Goal: Task Accomplishment & Management: Use online tool/utility

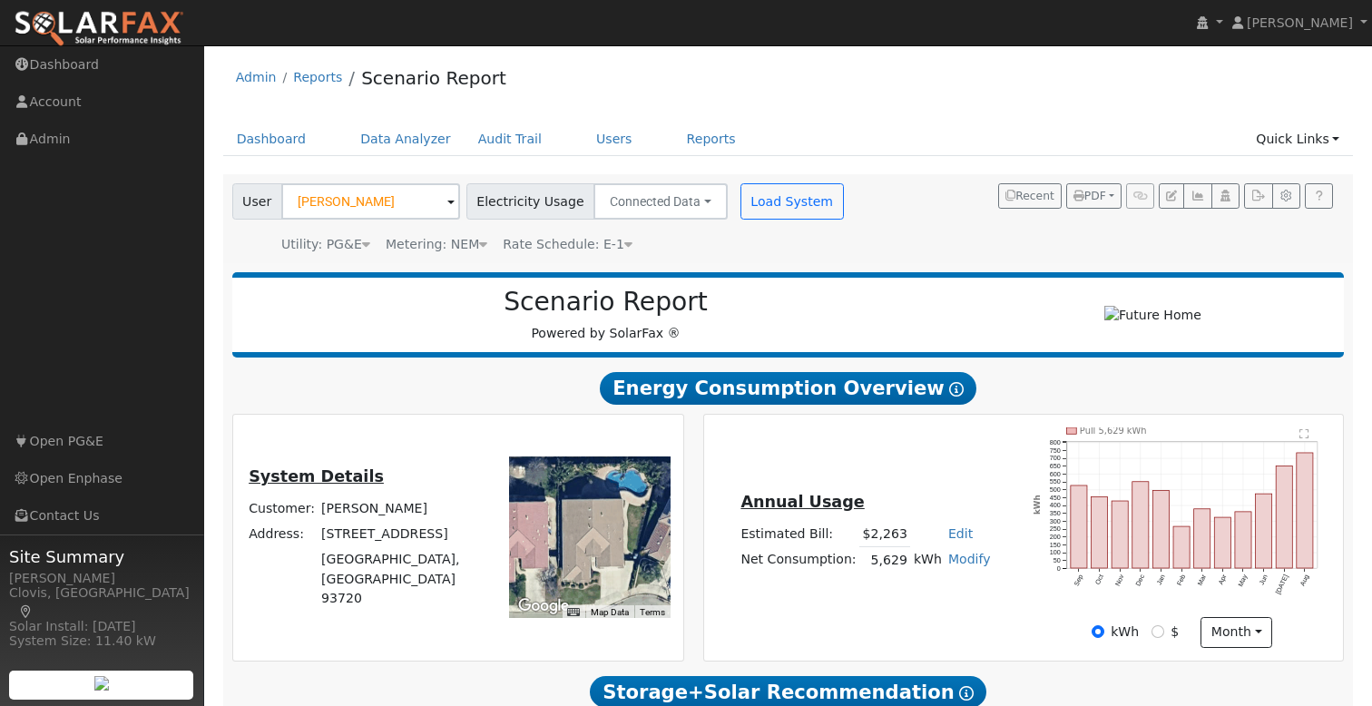
click at [76, 21] on img at bounding box center [99, 29] width 171 height 38
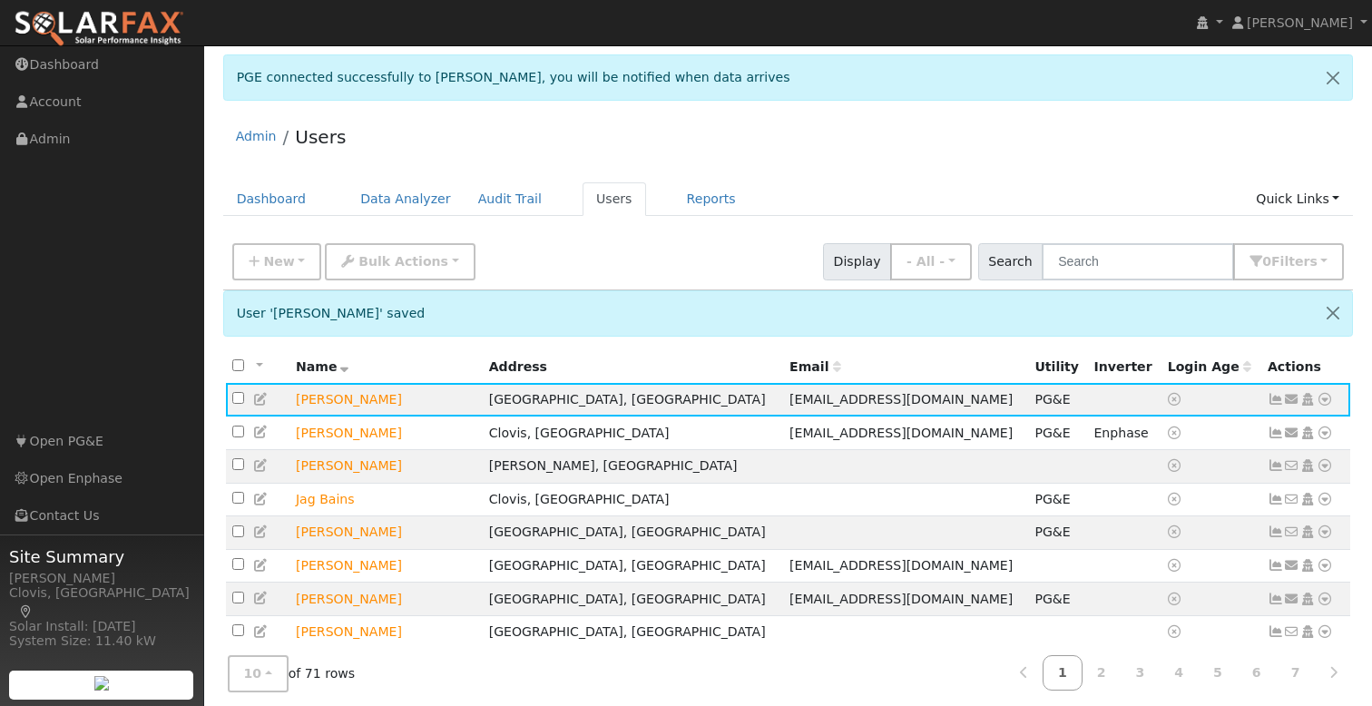
click at [1106, 270] on div "New Add User Quick Add Quick Connect Quick Convert Lead Bulk Actions Send Email…" at bounding box center [788, 261] width 1131 height 55
click at [1118, 261] on input "text" at bounding box center [1138, 261] width 192 height 37
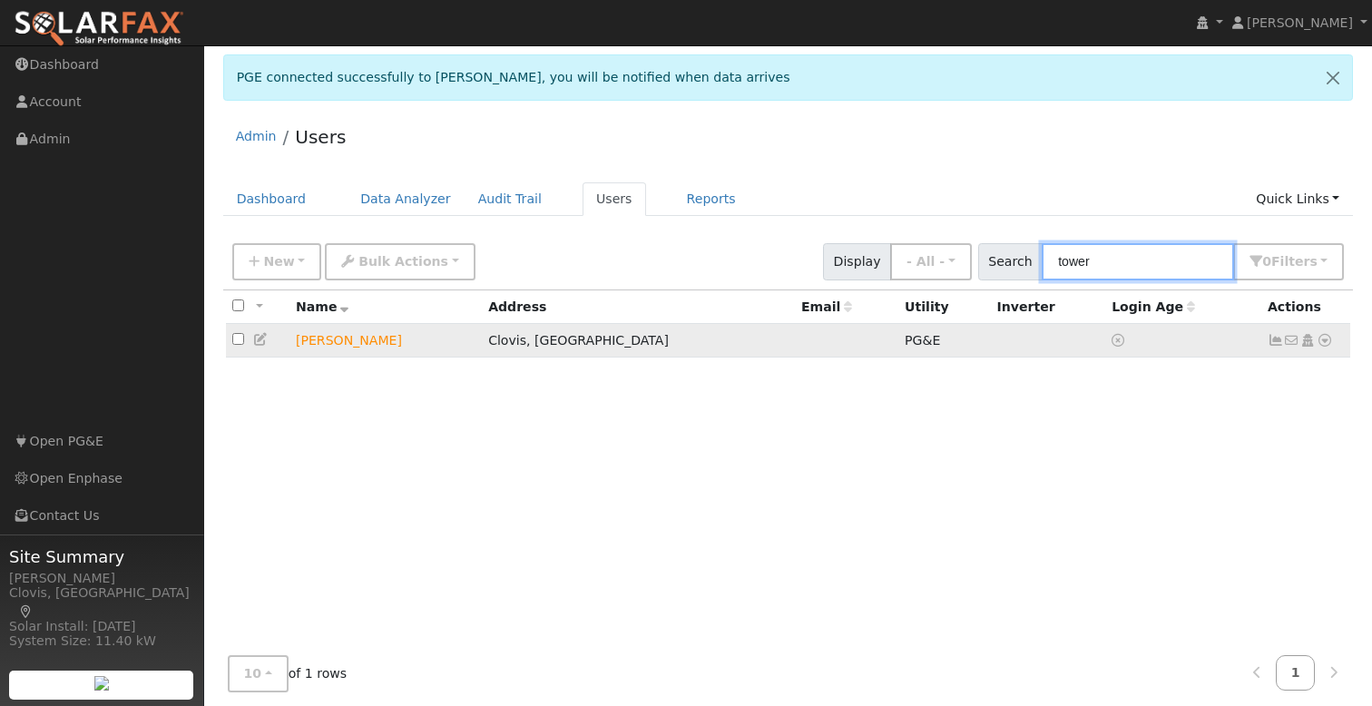
type input "tower"
click at [990, 340] on td at bounding box center [1047, 341] width 115 height 34
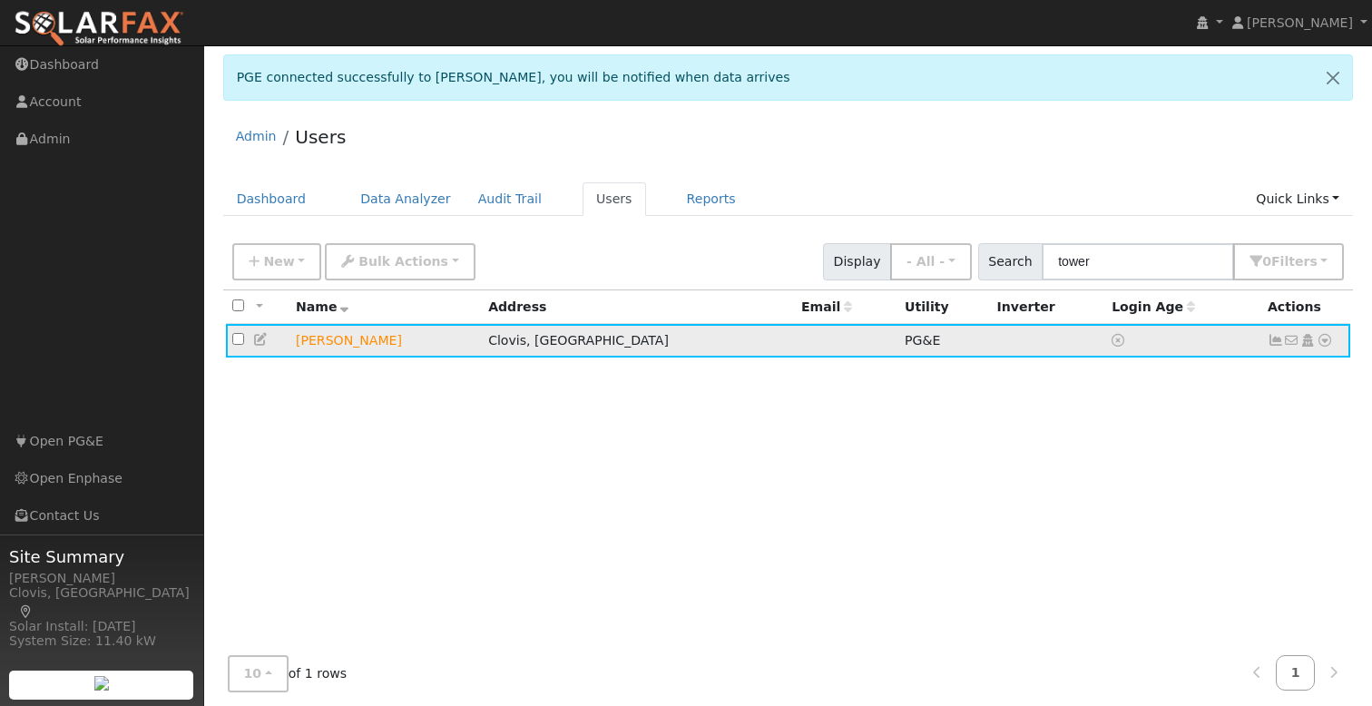
click at [795, 343] on td at bounding box center [846, 341] width 103 height 34
click at [1328, 340] on icon at bounding box center [1325, 340] width 16 height 13
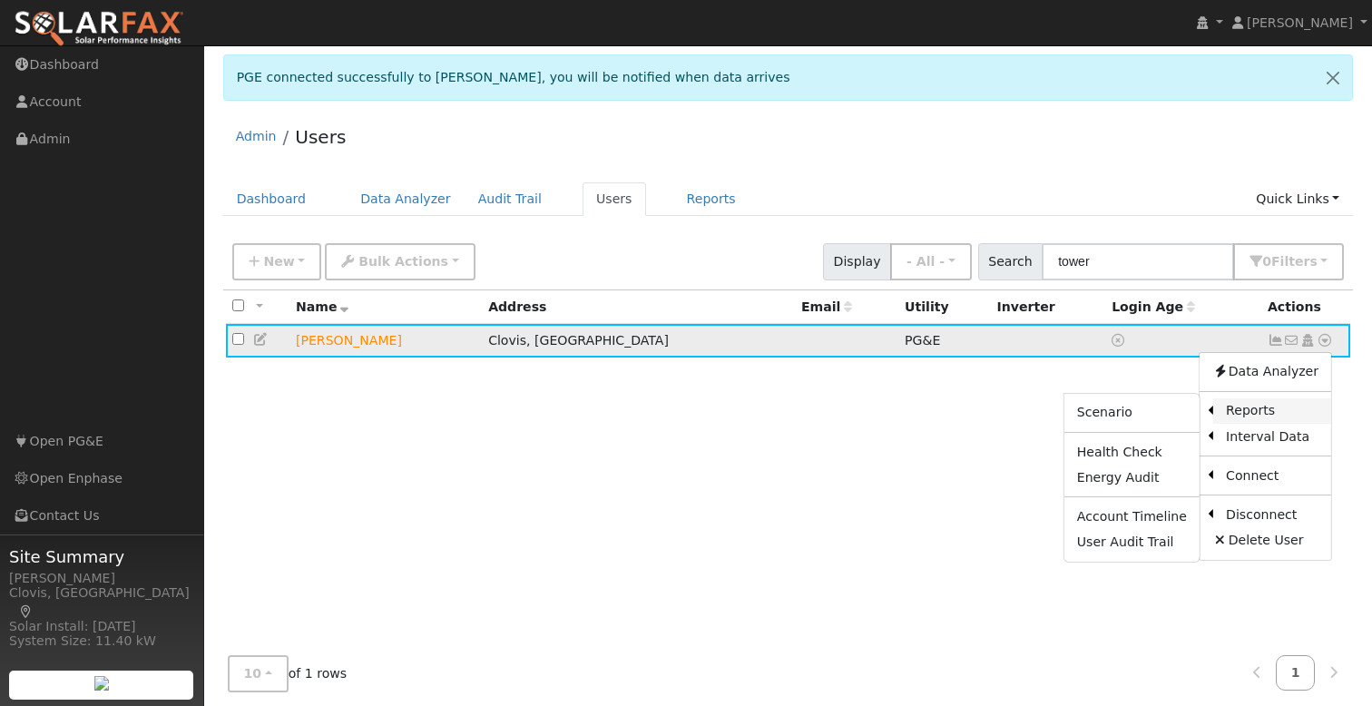
click at [1275, 410] on link "Reports" at bounding box center [1272, 410] width 118 height 25
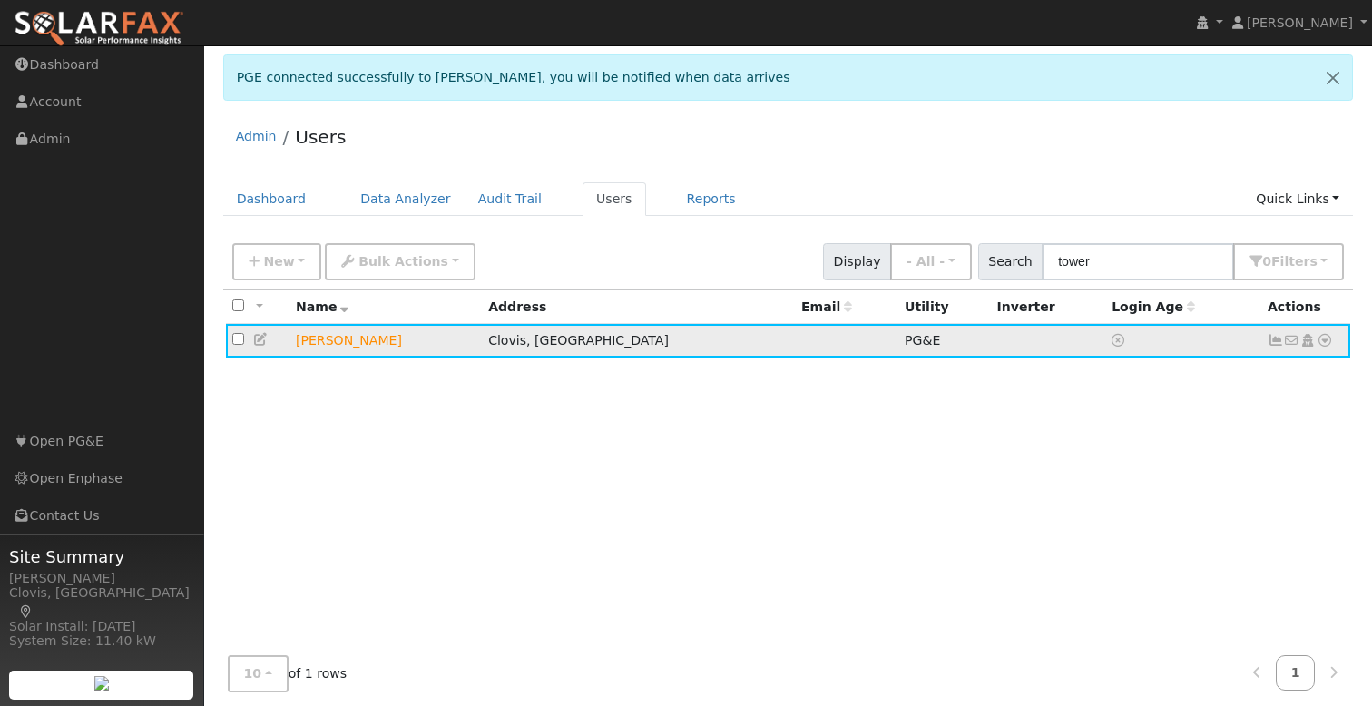
click at [1328, 341] on icon at bounding box center [1325, 340] width 16 height 13
click at [0, 0] on link "Scenario" at bounding box center [0, 0] width 0 height 0
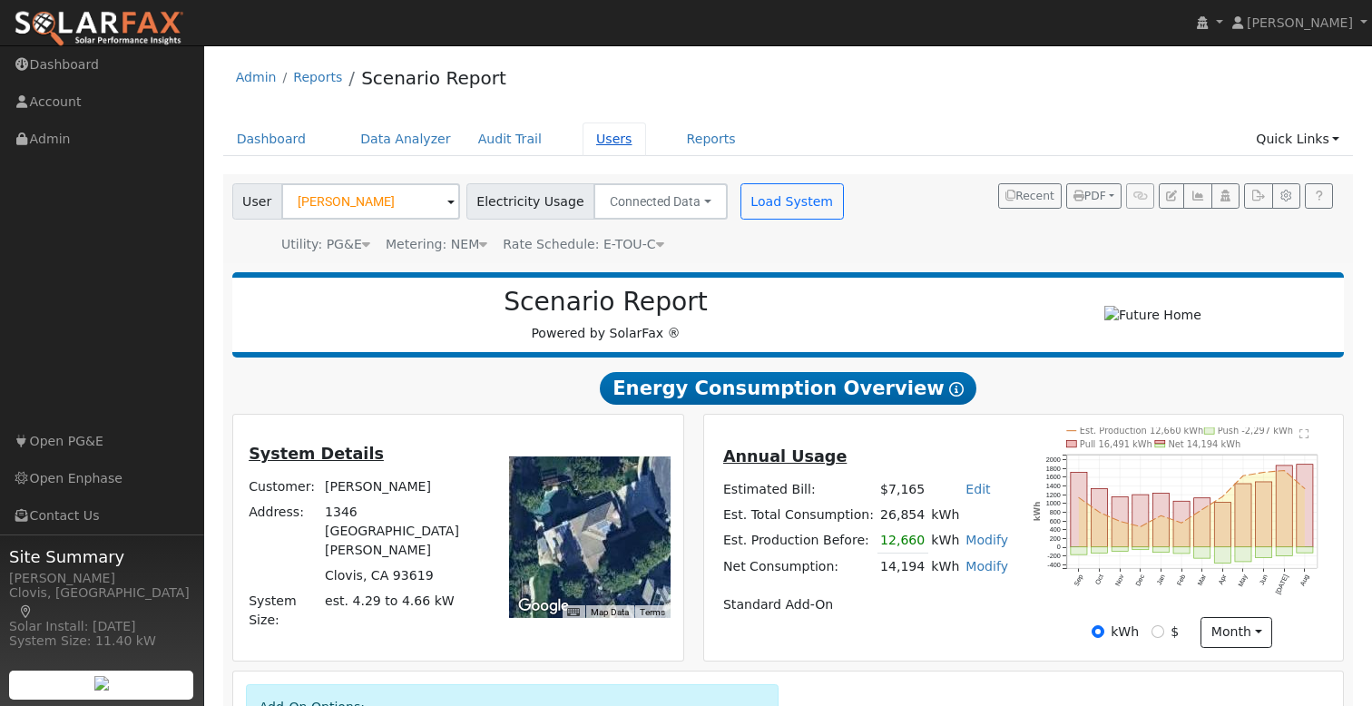
click at [583, 145] on link "Users" at bounding box center [615, 140] width 64 height 34
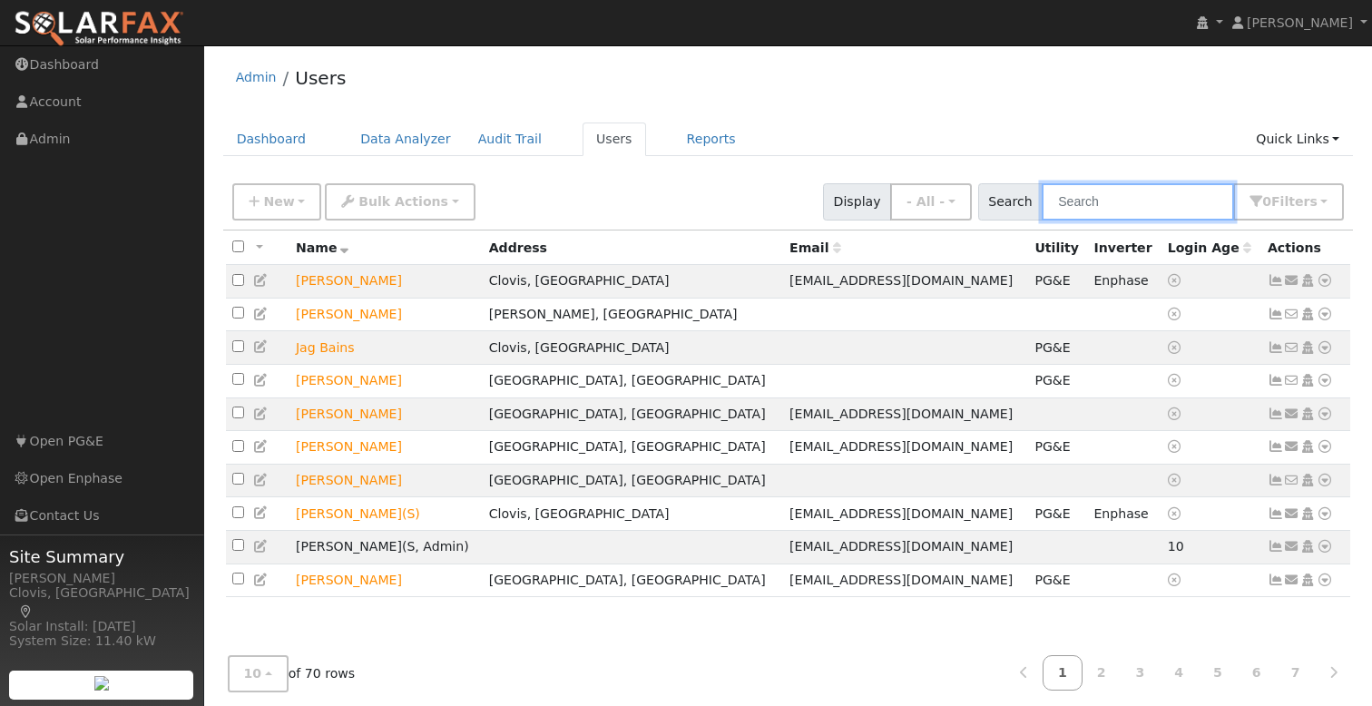
click at [1131, 197] on input "text" at bounding box center [1138, 201] width 192 height 37
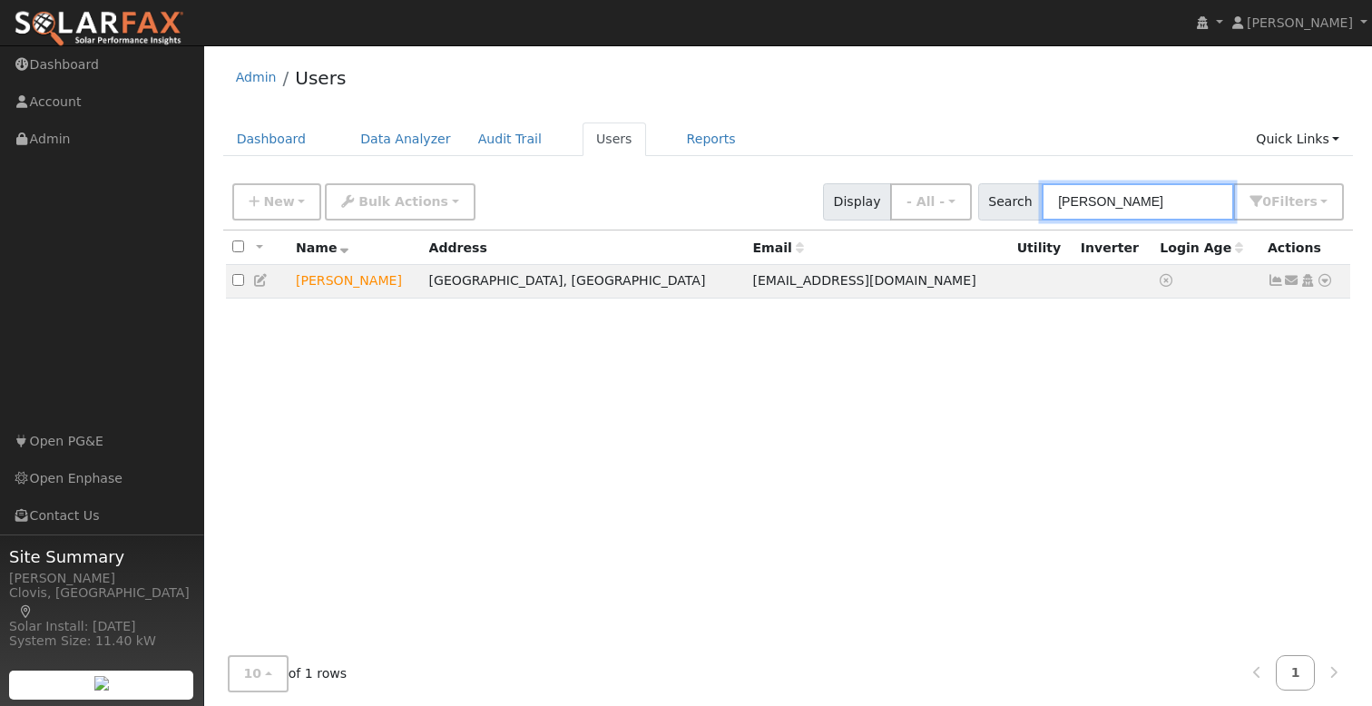
type input "blatner"
click at [1021, 119] on div "Admin Users Dashboard Data Analyzer Audit Trail Users Reports Quick Links Quick…" at bounding box center [788, 386] width 1150 height 664
click at [1057, 355] on div "All None All on page None on page Name Address Email Utility Inverter Login Age…" at bounding box center [788, 442] width 1131 height 424
click at [1325, 282] on icon at bounding box center [1325, 280] width 16 height 13
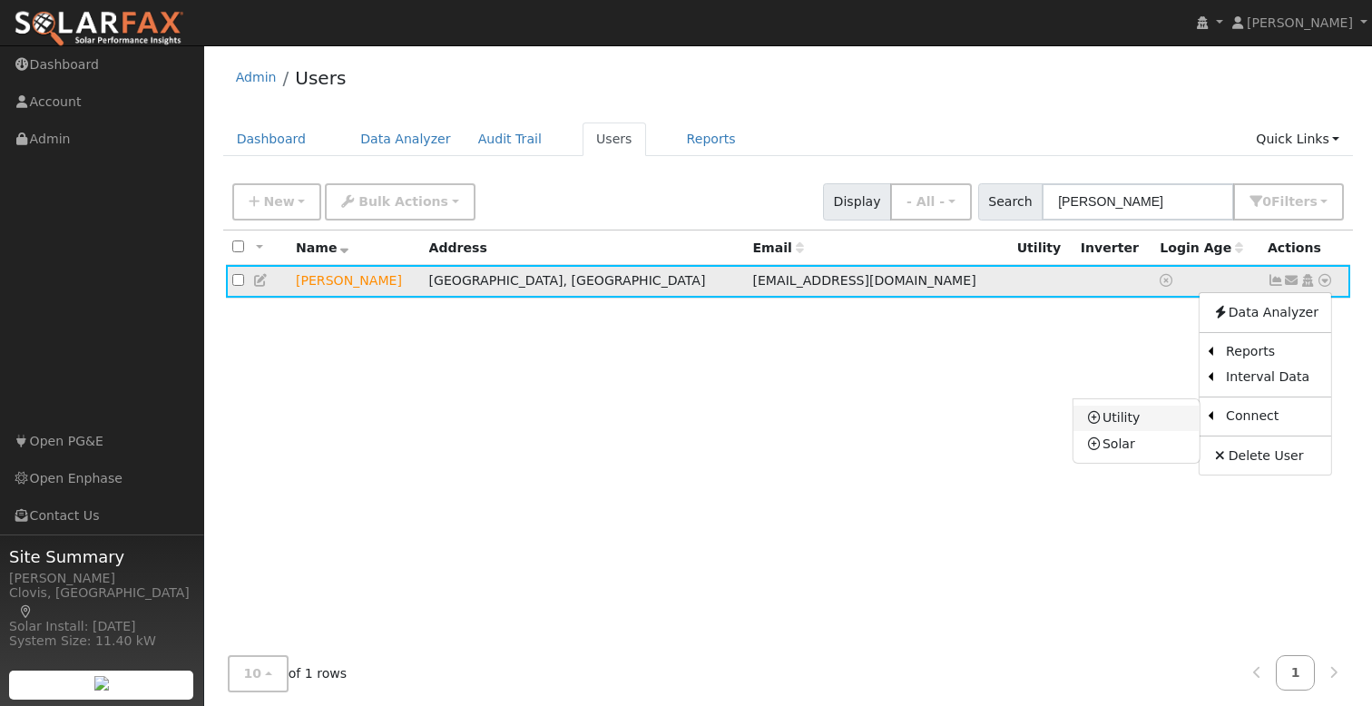
click at [1153, 421] on link "Utility" at bounding box center [1136, 418] width 126 height 25
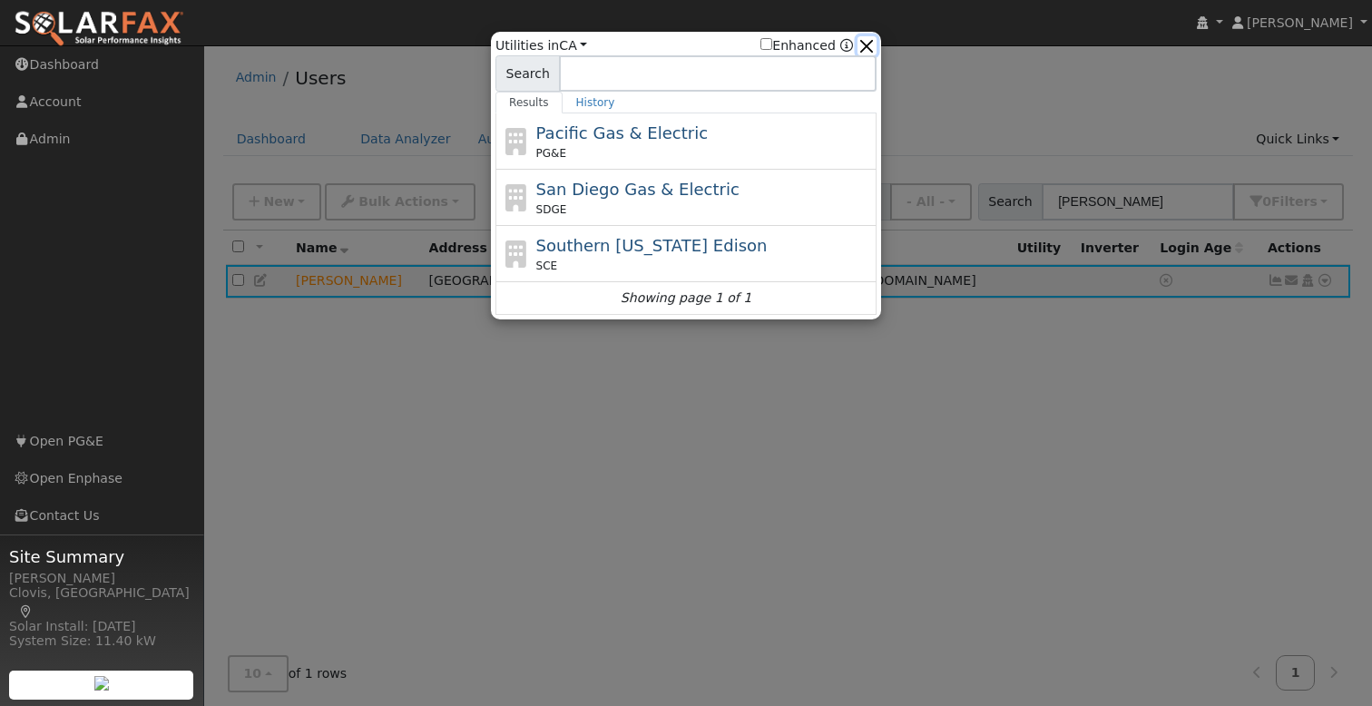
click at [871, 40] on button "button" at bounding box center [867, 45] width 19 height 19
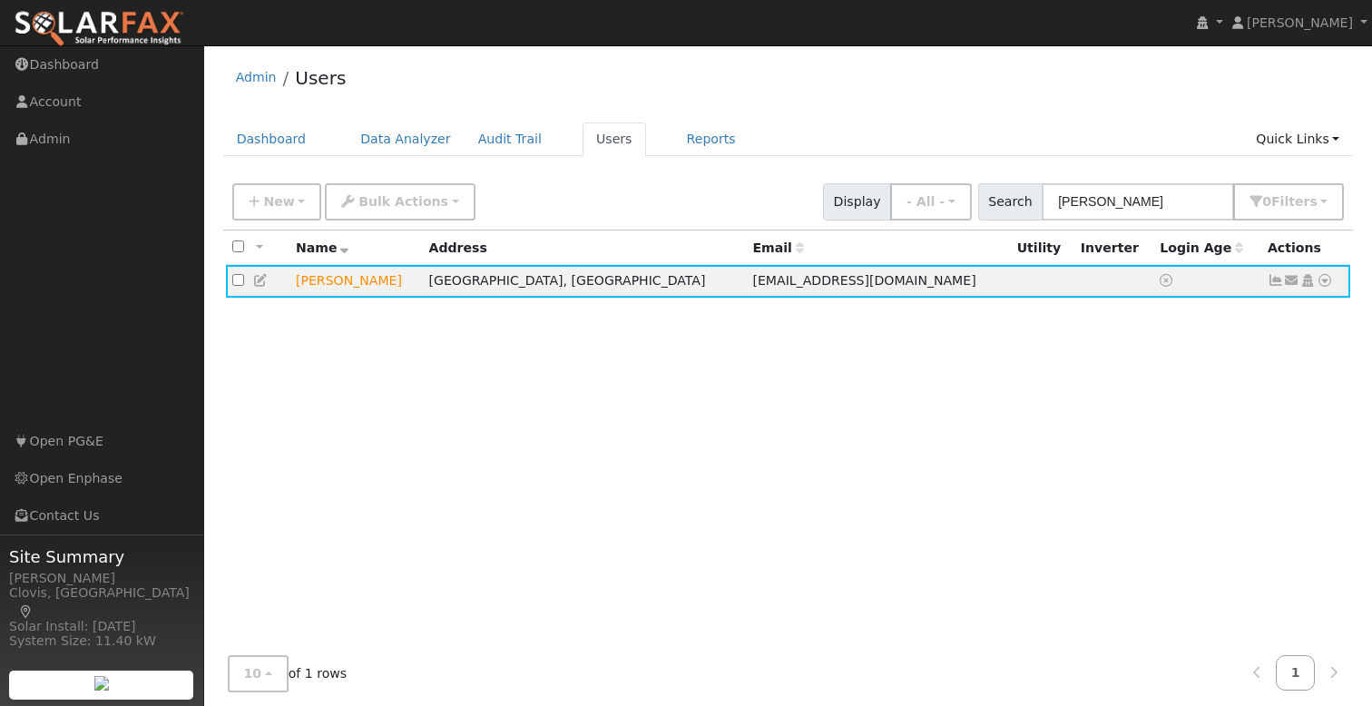
click at [876, 340] on div "All None All on page None on page Name Address Email Utility Inverter Login Age…" at bounding box center [788, 442] width 1131 height 424
click at [932, 133] on ul "Dashboard Data Analyzer Audit Trail Users Reports Quick Links Quick Add Quick C…" at bounding box center [788, 140] width 1131 height 34
click at [574, 432] on div "All None All on page None on page Name Address Email Utility Inverter Login Age…" at bounding box center [788, 442] width 1131 height 424
click at [1332, 284] on td "Send Email... Copy a Link Reset Password Open Access Data Analyzer Reports Scen…" at bounding box center [1306, 282] width 90 height 34
click at [1326, 283] on icon at bounding box center [1325, 280] width 16 height 13
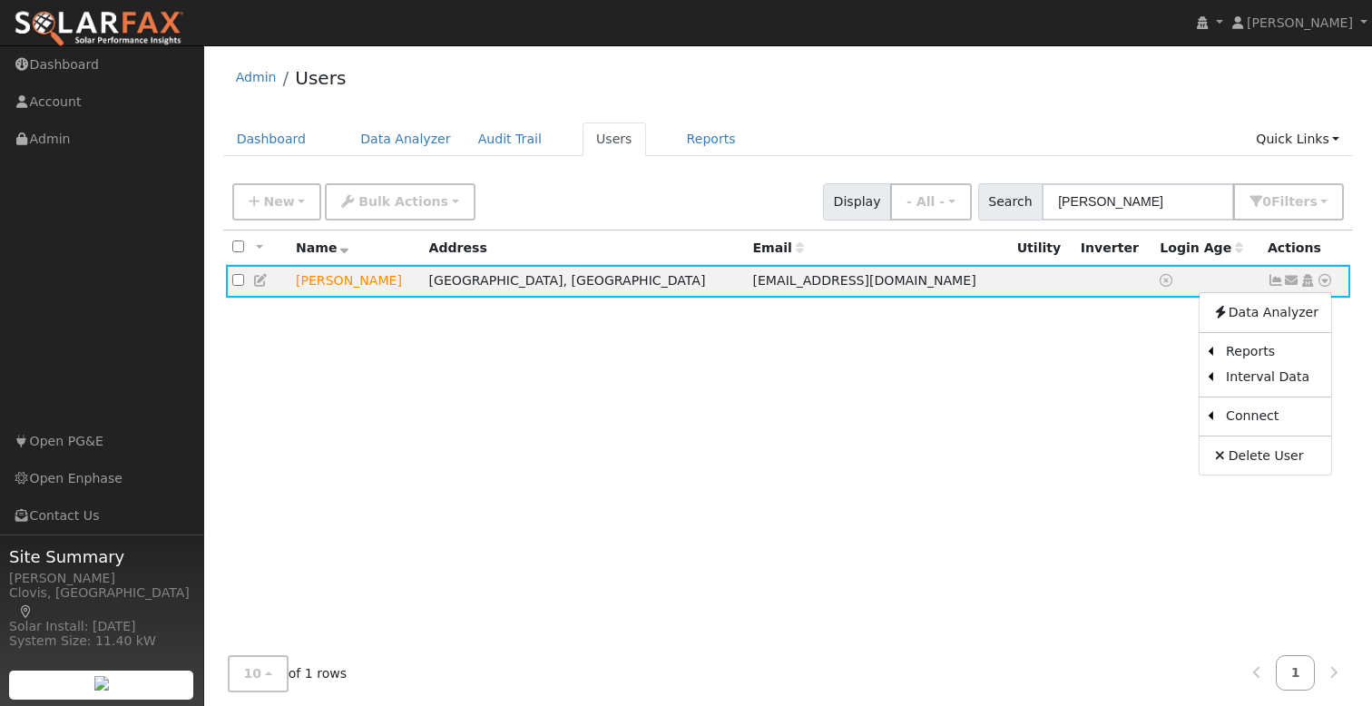
click at [0, 0] on link "Utility" at bounding box center [0, 0] width 0 height 0
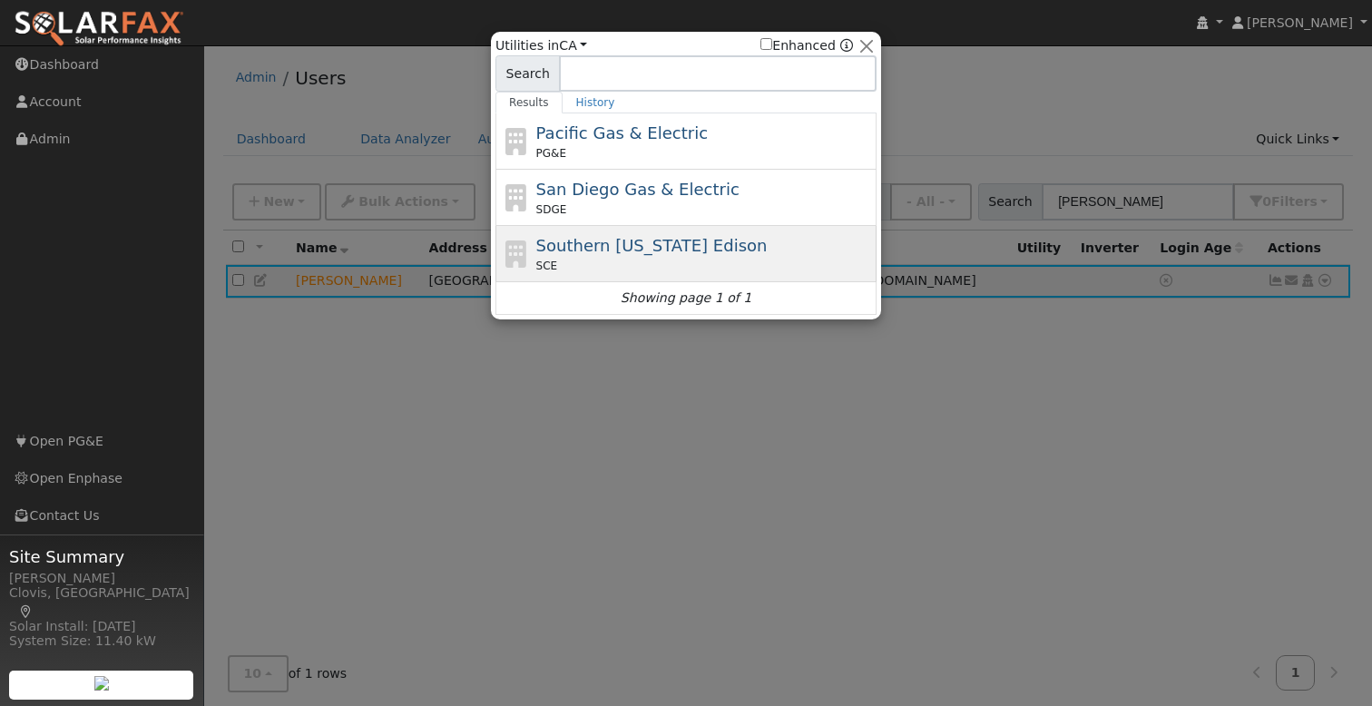
click at [651, 250] on span "Southern California Edison" at bounding box center [651, 245] width 231 height 19
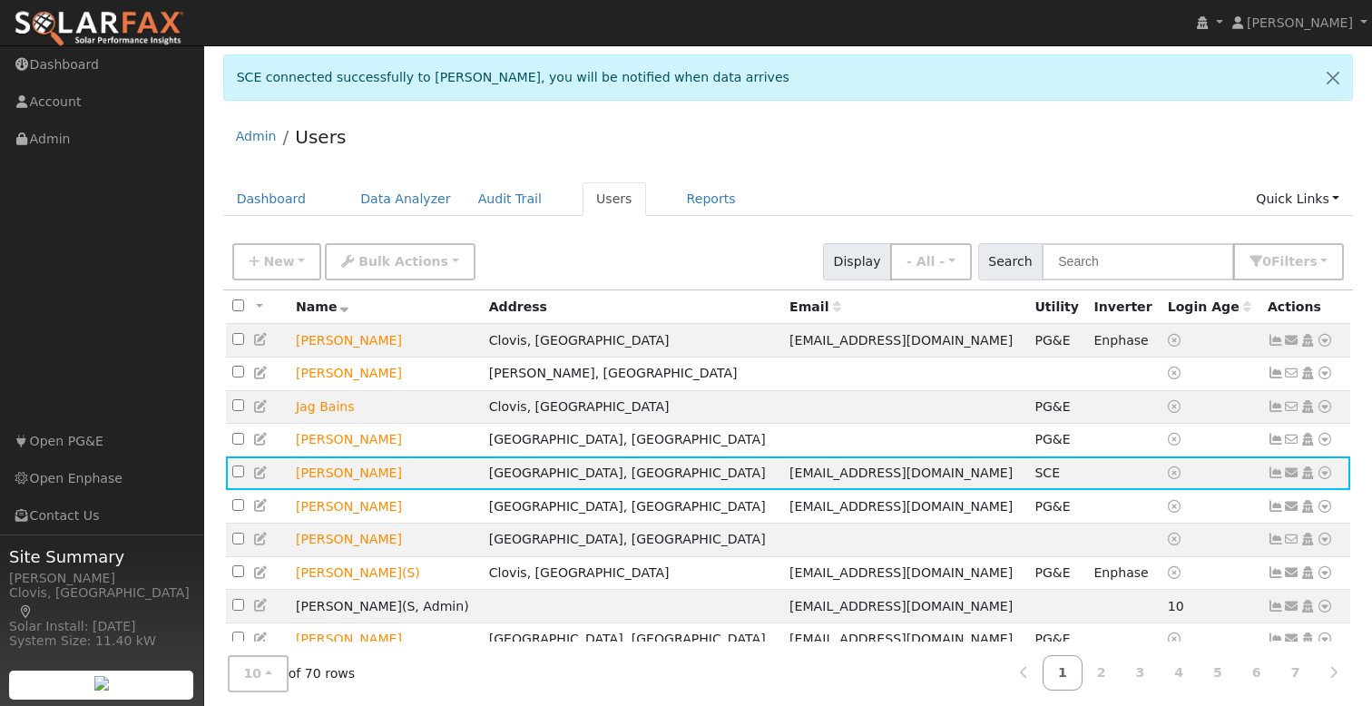
click at [858, 132] on div "Admin Users" at bounding box center [788, 140] width 1131 height 55
click at [870, 152] on div "Admin Users" at bounding box center [788, 140] width 1131 height 55
click at [914, 160] on div "Admin Users" at bounding box center [788, 140] width 1131 height 55
click at [718, 105] on div "SCE connected successfully to Kristi Blatner, you will be notified when data ar…" at bounding box center [788, 83] width 1150 height 59
click at [840, 116] on div "Admin Users" at bounding box center [788, 140] width 1131 height 55
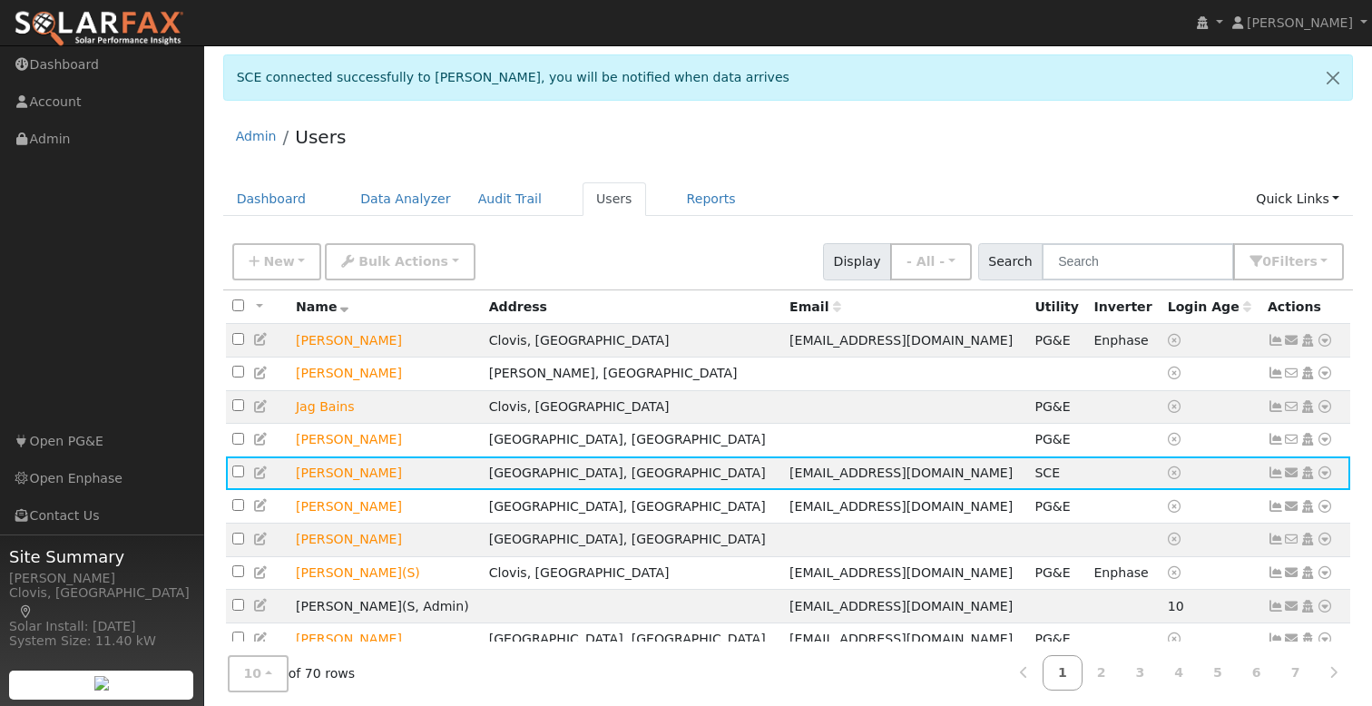
click at [713, 253] on div "New Add User Quick Add Quick Connect Quick Convert Lead Bulk Actions Send Email…" at bounding box center [788, 259] width 1119 height 44
click at [758, 130] on div "Admin Users" at bounding box center [788, 140] width 1131 height 55
click at [1326, 478] on icon at bounding box center [1325, 472] width 16 height 13
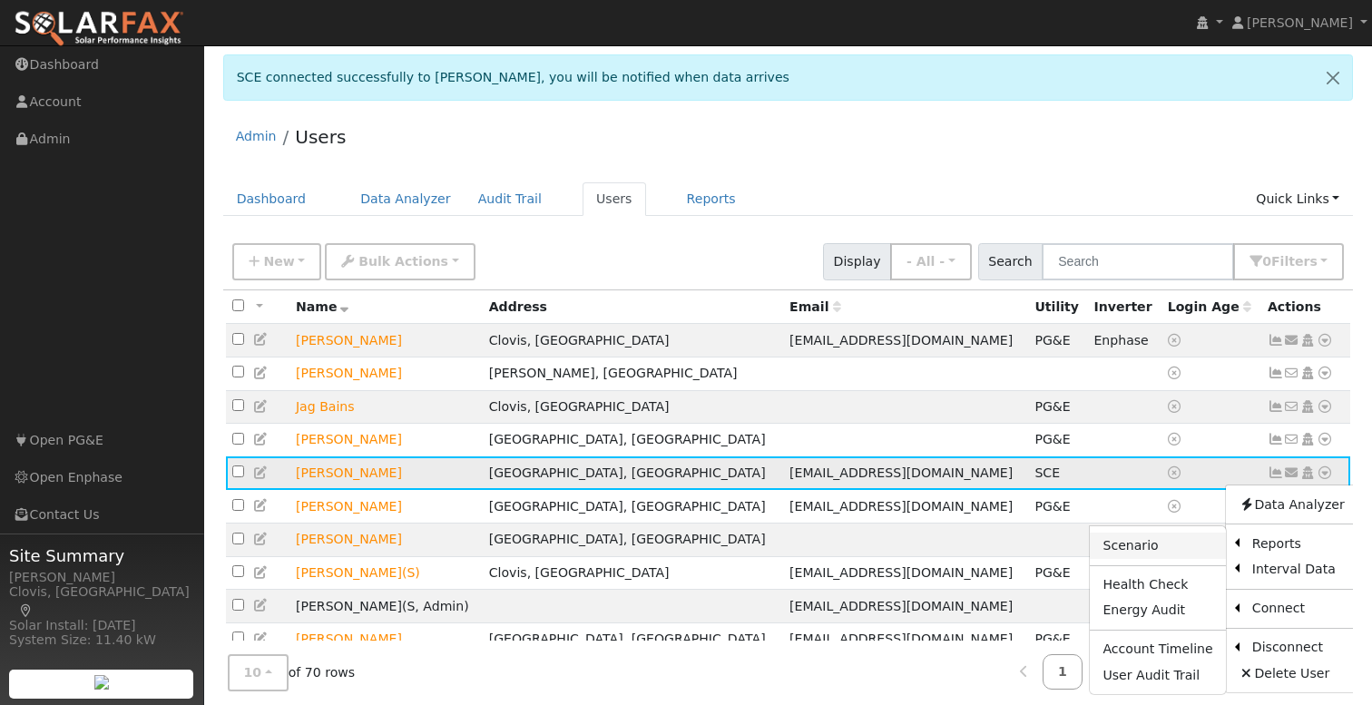
click at [1132, 552] on link "Scenario" at bounding box center [1157, 545] width 135 height 25
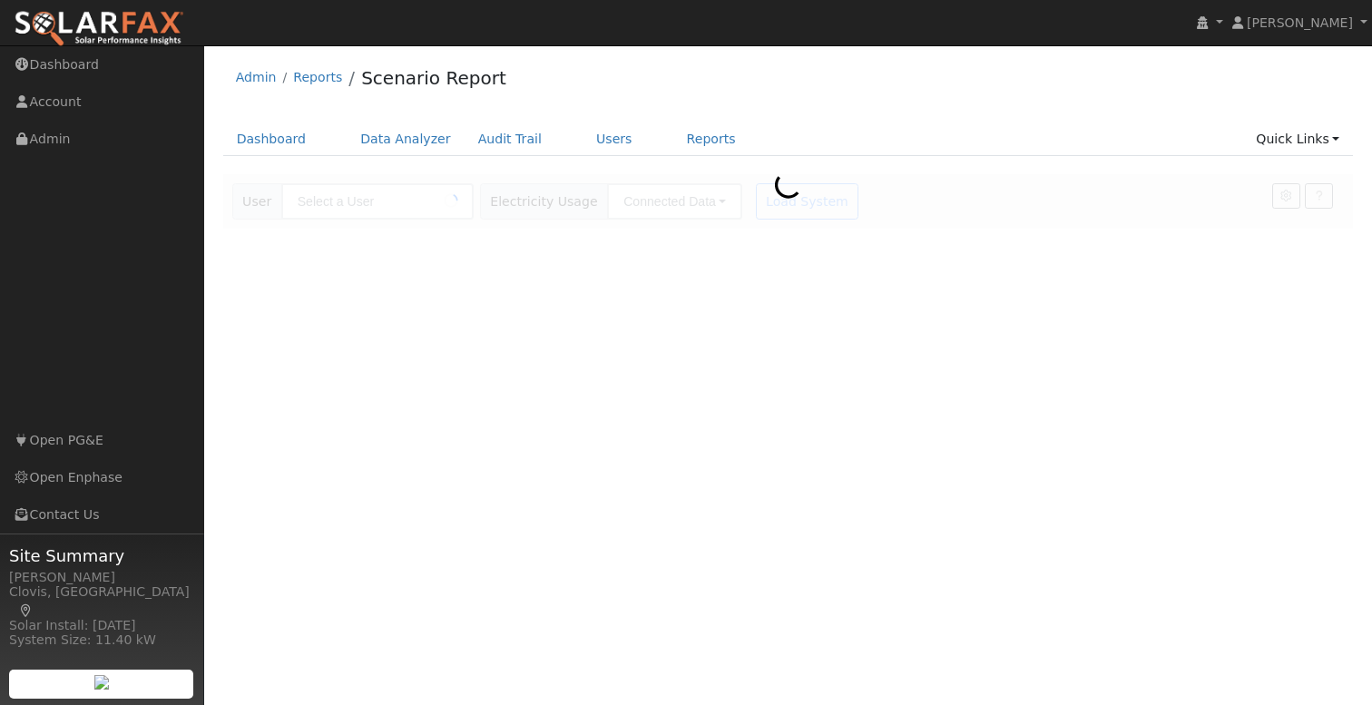
type input "[PERSON_NAME]"
type input "Southern [US_STATE] Edison"
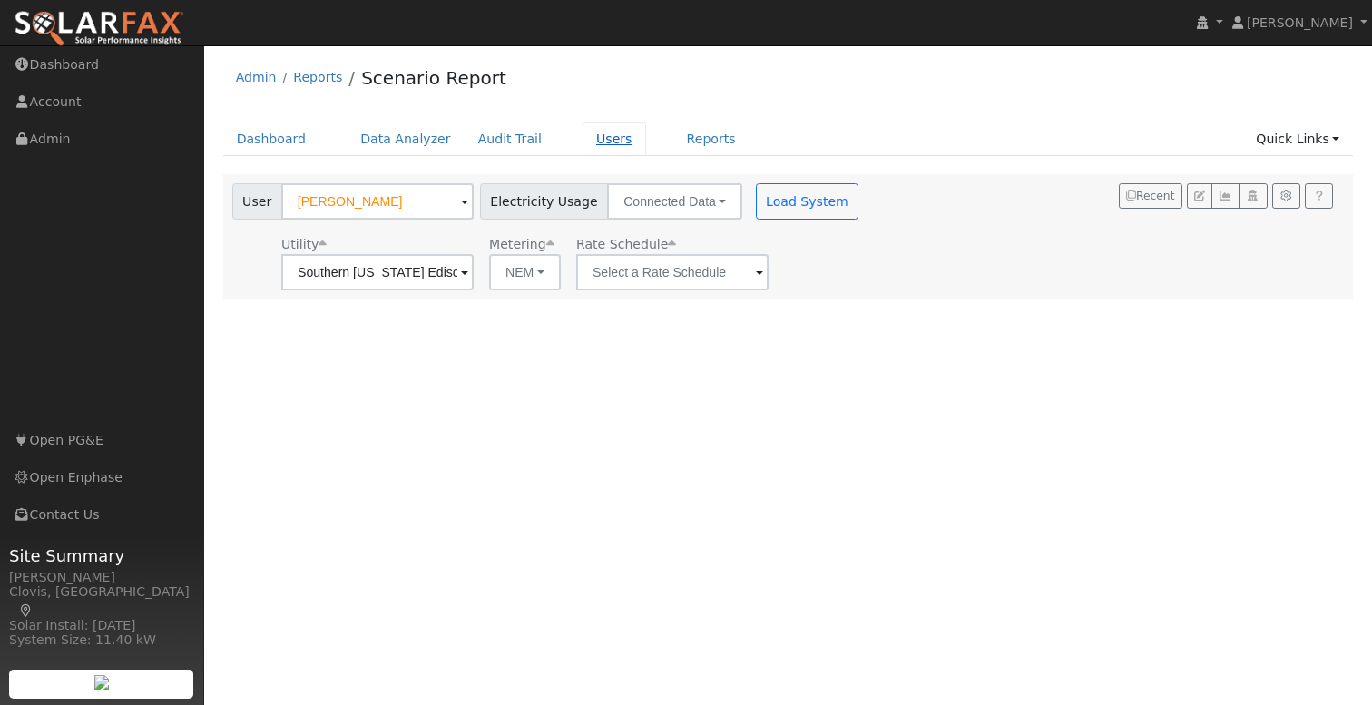
click at [583, 138] on link "Users" at bounding box center [615, 140] width 64 height 34
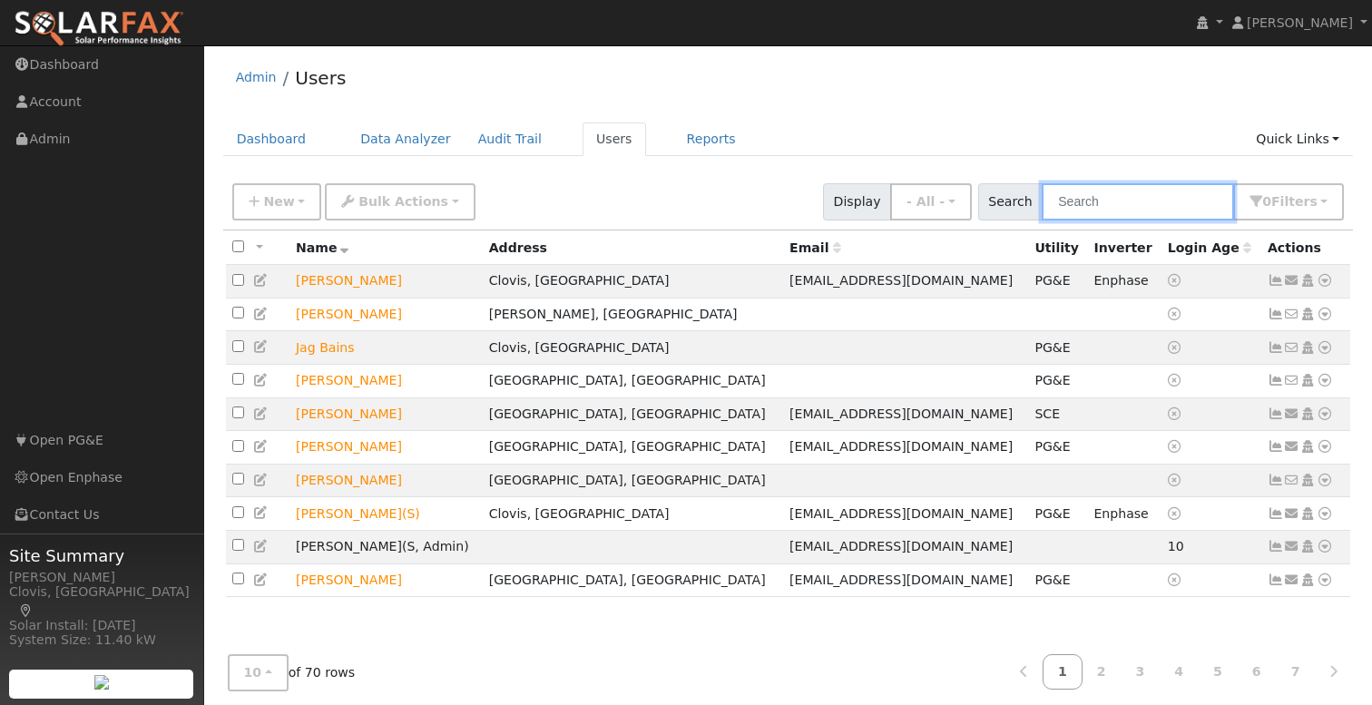
click at [1171, 204] on input "text" at bounding box center [1138, 201] width 192 height 37
click at [754, 196] on div "New Add User Quick Add Quick Connect Quick Convert Lead Bulk Actions Send Email…" at bounding box center [788, 199] width 1119 height 44
click at [724, 193] on div "New Add User Quick Add Quick Connect Quick Convert Lead Bulk Actions Send Email…" at bounding box center [788, 199] width 1119 height 44
click at [675, 88] on div "Admin Users" at bounding box center [788, 81] width 1131 height 55
